Goal: Register for event/course

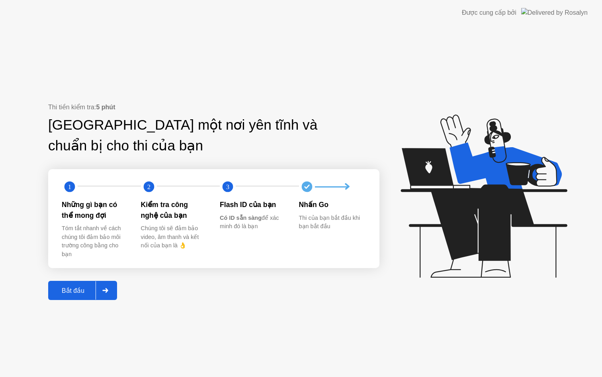
click at [90, 278] on div "Thi tiền kiểm tra: 5 phút Tìm một nơi yên tĩnh và chuẩn bị cho thi của bạn 1 2 …" at bounding box center [213, 201] width 331 height 198
click at [84, 288] on div "Bắt đầu" at bounding box center [73, 290] width 45 height 8
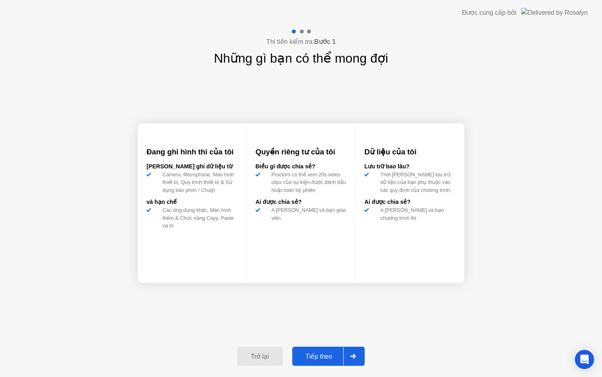
click at [339, 359] on div "Tiếp theo" at bounding box center [319, 356] width 49 height 8
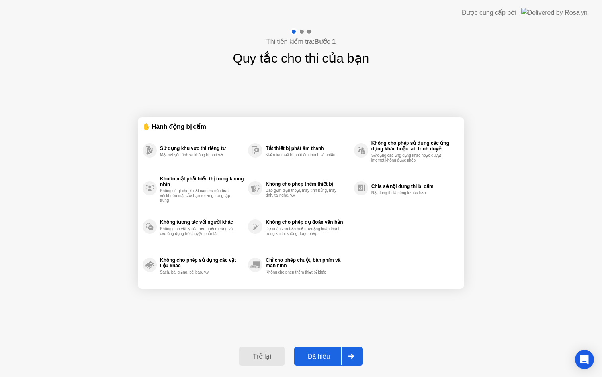
click at [324, 361] on button "Đã hiểu" at bounding box center [328, 355] width 69 height 19
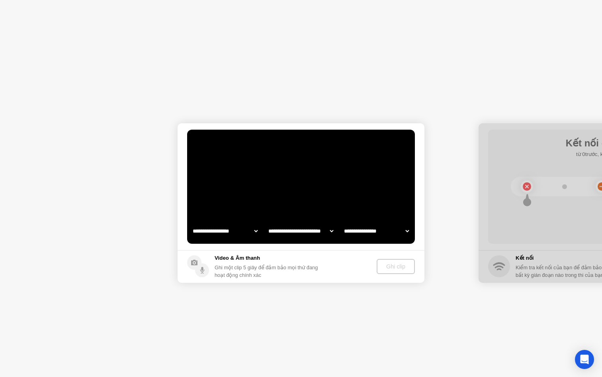
select select "**********"
select select "*******"
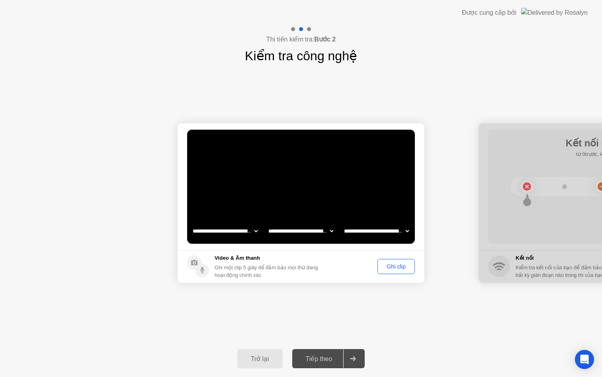
click at [400, 267] on div "Ghi clip" at bounding box center [396, 266] width 32 height 6
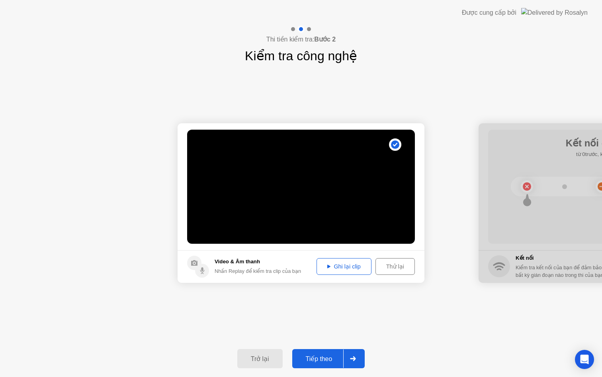
click at [322, 349] on button "Tiếp theo" at bounding box center [328, 358] width 73 height 19
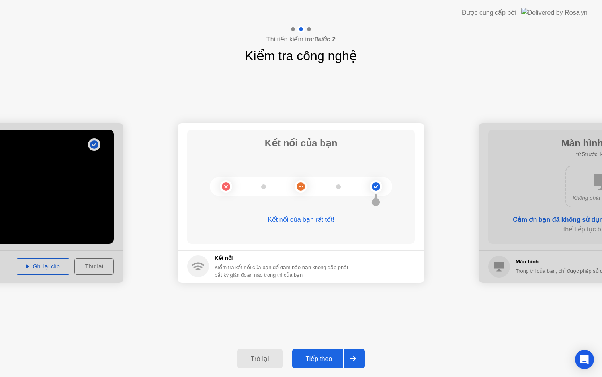
click at [345, 365] on div at bounding box center [352, 358] width 19 height 18
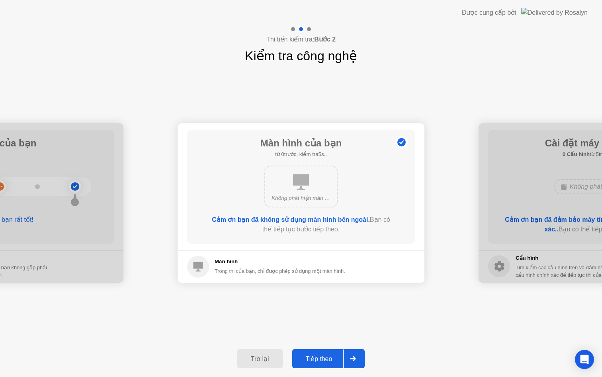
click at [345, 363] on div at bounding box center [352, 358] width 19 height 18
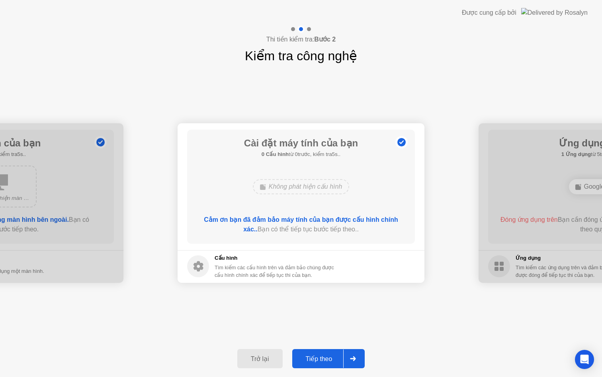
click at [345, 363] on div at bounding box center [352, 358] width 19 height 18
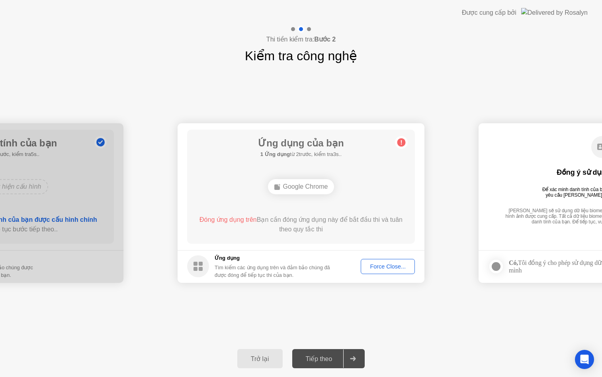
click at [386, 265] on div "Force Close..." at bounding box center [388, 266] width 49 height 6
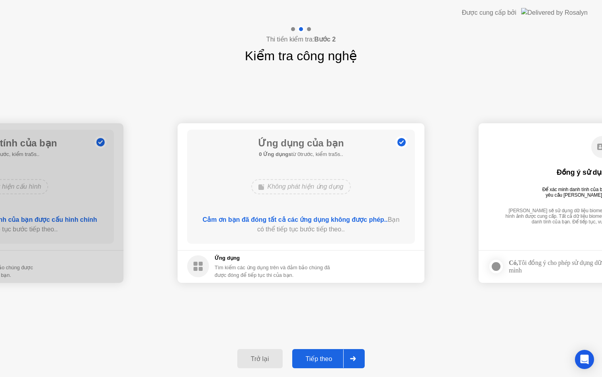
click at [335, 356] on div "Tiếp theo" at bounding box center [319, 359] width 49 height 8
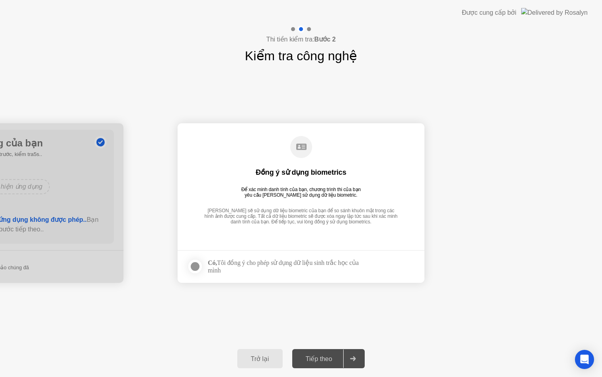
click at [247, 269] on div "Có, Tôi đồng ý cho phép sử dụng dữ liệu sinh trắc học của mình" at bounding box center [287, 266] width 159 height 15
click at [198, 267] on div at bounding box center [195, 266] width 10 height 10
click at [332, 356] on div "Tiếp theo" at bounding box center [319, 359] width 49 height 8
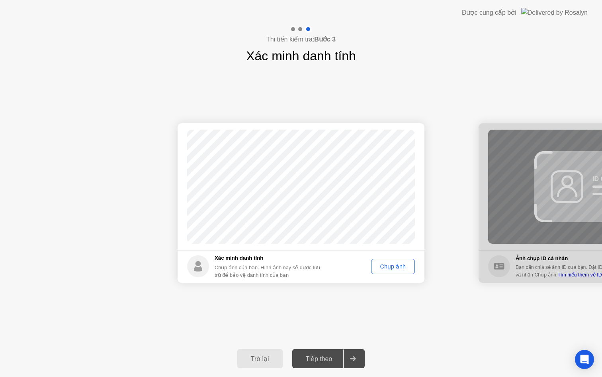
click at [335, 358] on div "Tiếp theo" at bounding box center [319, 359] width 49 height 8
click at [390, 268] on div "Chụp ảnh" at bounding box center [393, 266] width 38 height 6
click at [341, 356] on div "Tiếp theo" at bounding box center [319, 359] width 49 height 8
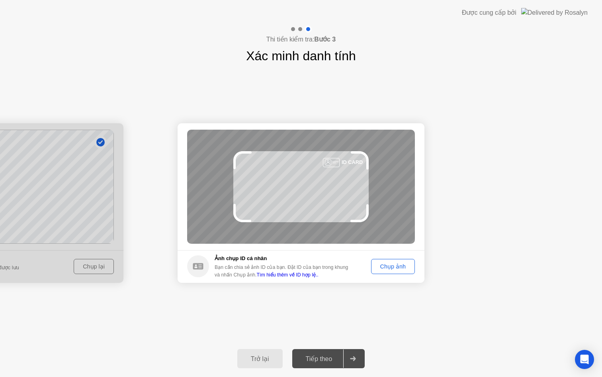
click at [392, 267] on div "Chụp ảnh" at bounding box center [393, 266] width 38 height 6
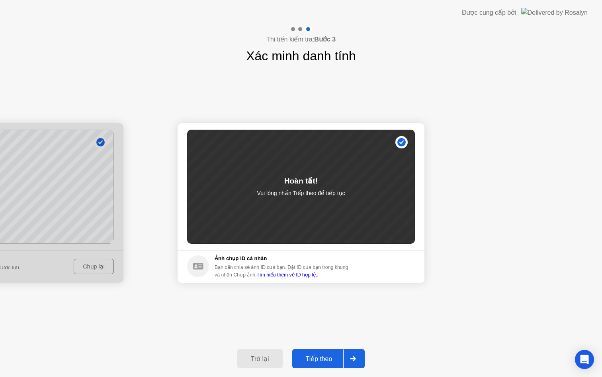
click at [345, 359] on div at bounding box center [352, 358] width 19 height 18
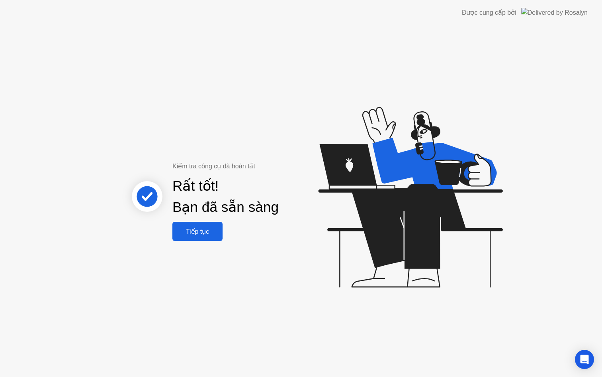
click at [209, 235] on div "Tiếp tục" at bounding box center [197, 231] width 45 height 8
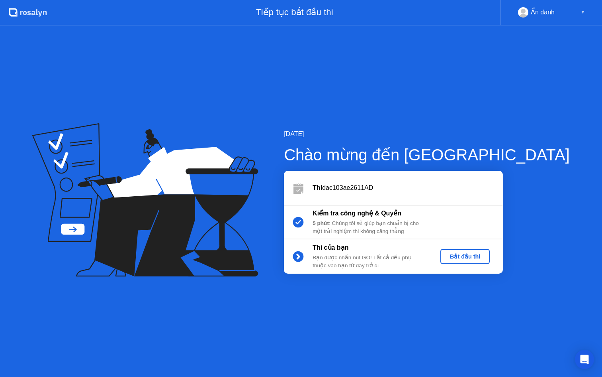
click at [490, 251] on button "Bắt đầu thi" at bounding box center [465, 256] width 49 height 15
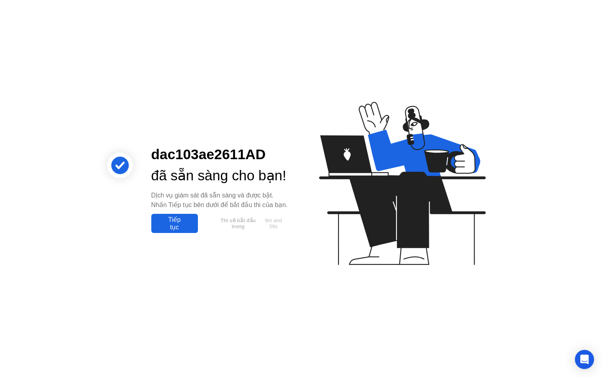
click at [189, 228] on div "Tiếp tục" at bounding box center [175, 223] width 42 height 15
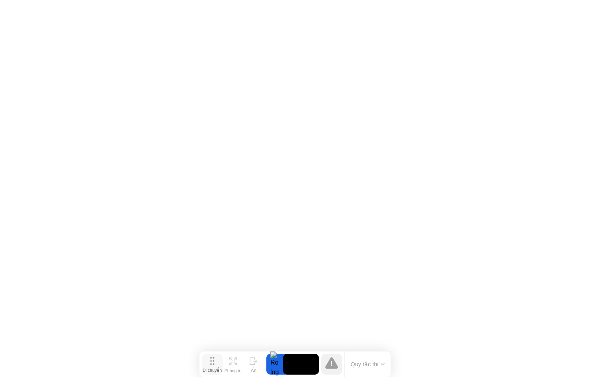
drag, startPoint x: 218, startPoint y: 361, endPoint x: 212, endPoint y: 364, distance: 6.8
click at [212, 367] on div "Di chuyển" at bounding box center [212, 369] width 19 height 5
drag, startPoint x: 213, startPoint y: 362, endPoint x: 231, endPoint y: 376, distance: 22.4
click at [231, 376] on div "Di chuyển Phóng to Ẩn Quy tắc thi" at bounding box center [312, 363] width 191 height 25
